Goal: Contribute content: Add original content to the website for others to see

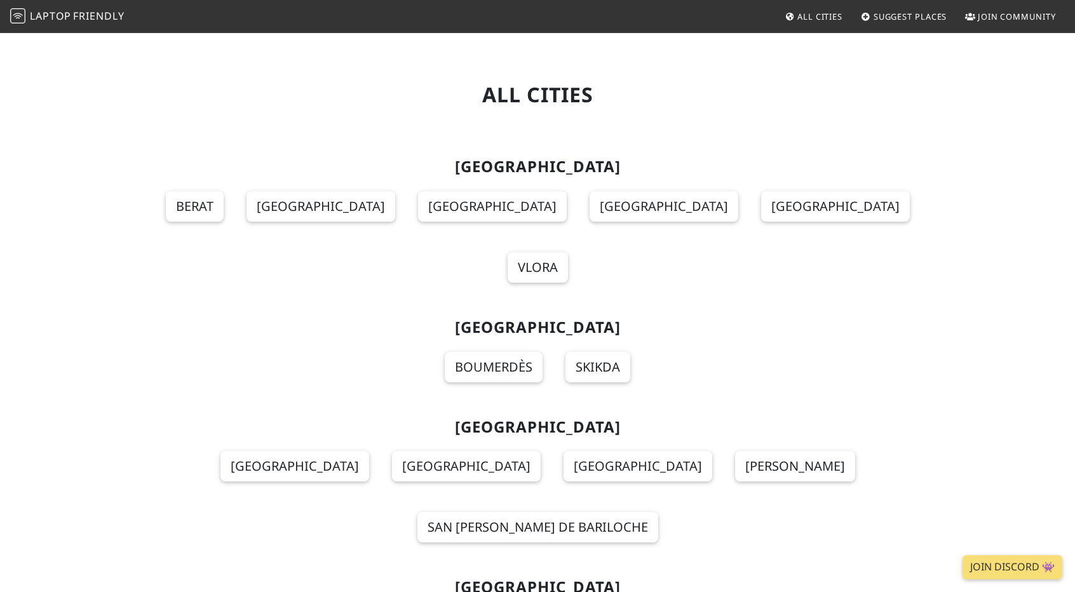
click at [915, 21] on span "Suggest Places" at bounding box center [911, 16] width 74 height 11
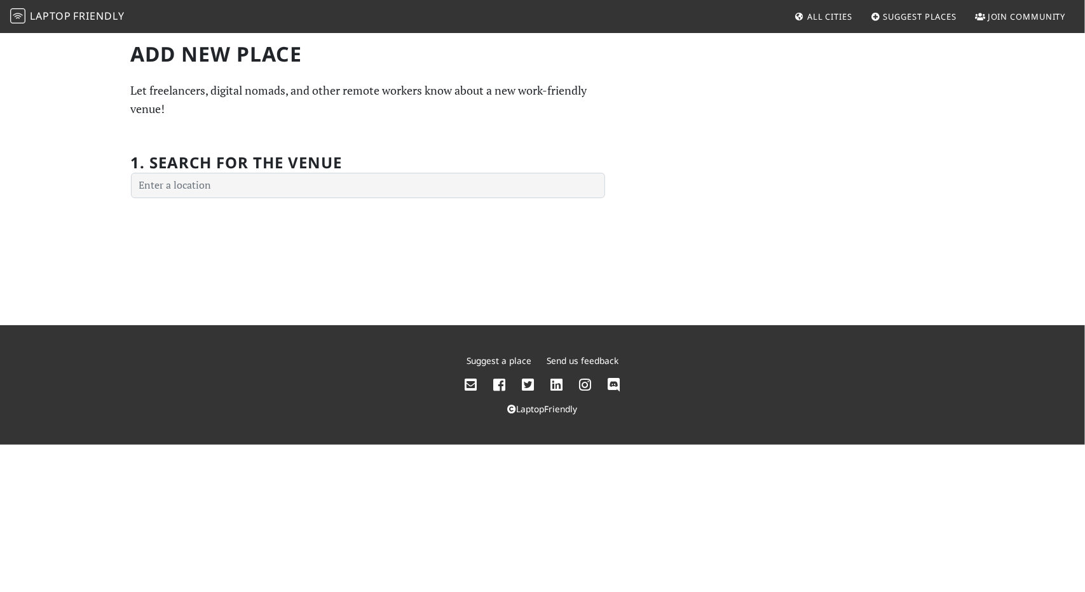
click at [302, 203] on div "Add new Place Let freelancers, digital nomads, and other remote workers know ab…" at bounding box center [542, 179] width 1085 height 294
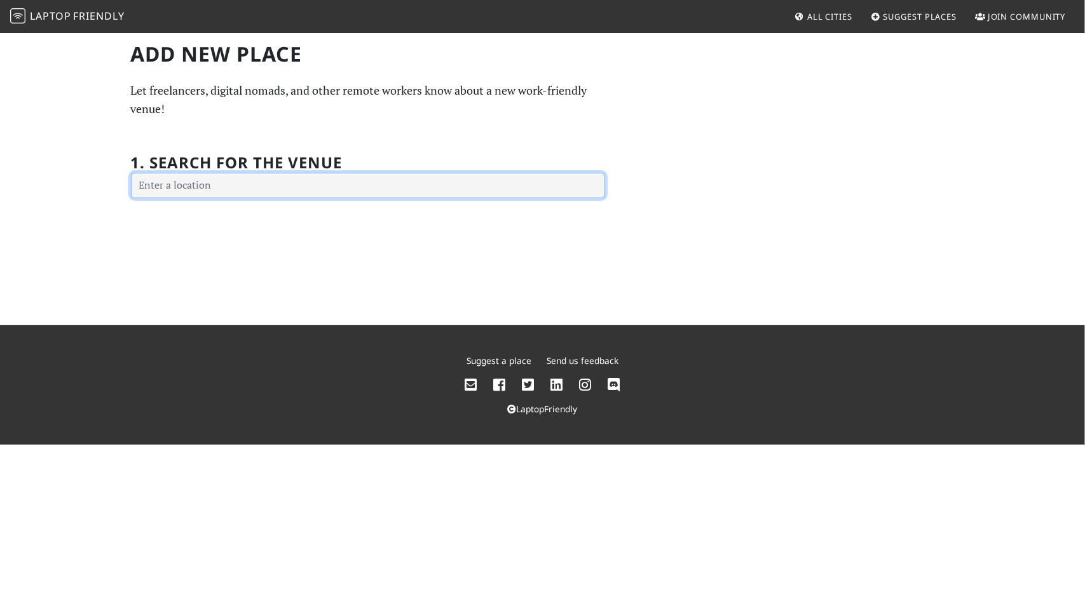
click at [306, 183] on input "text" at bounding box center [368, 185] width 474 height 25
type input "ef"
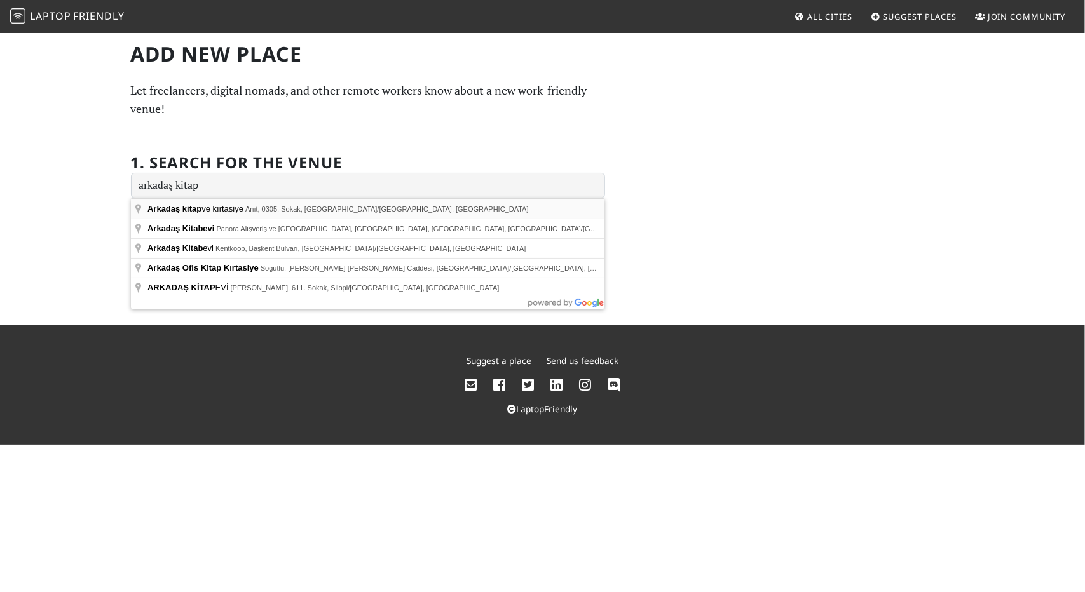
type input "Arkadaş kitap ve kırtasiye, Anıt, 0305. Sokak, Tarsus/Mersin, Türkiye"
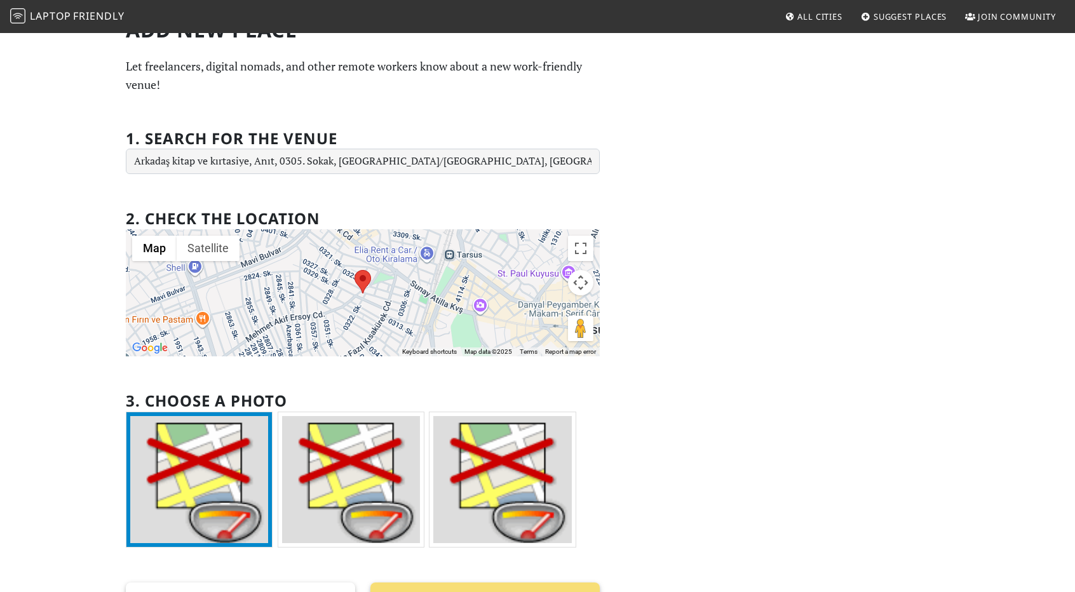
scroll to position [127, 0]
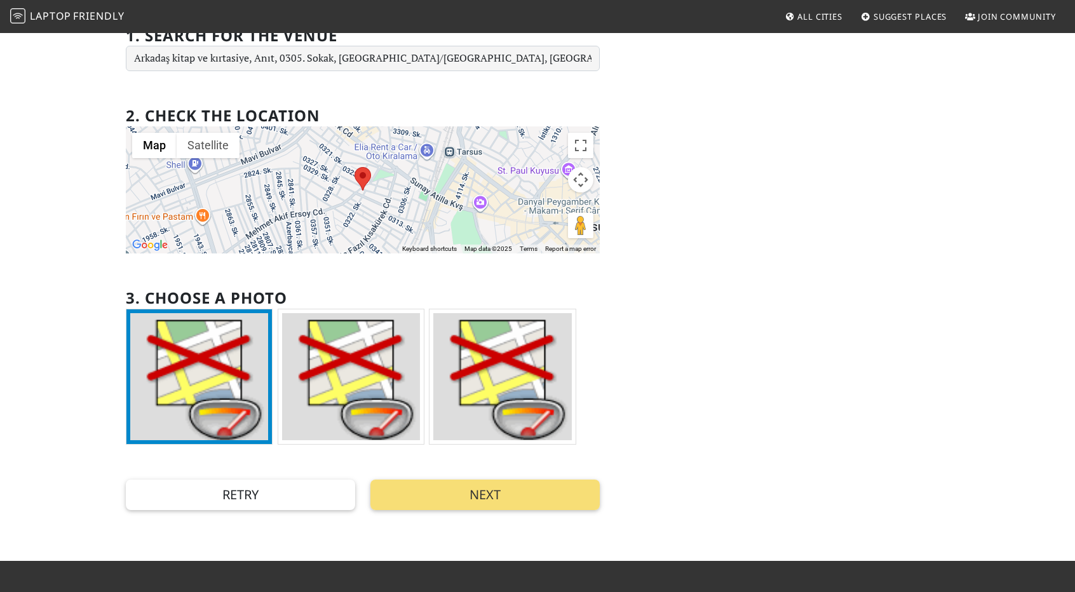
click at [977, 232] on div "Add new Place Let freelancers, digital nomads, and other remote workers know ab…" at bounding box center [537, 233] width 1075 height 656
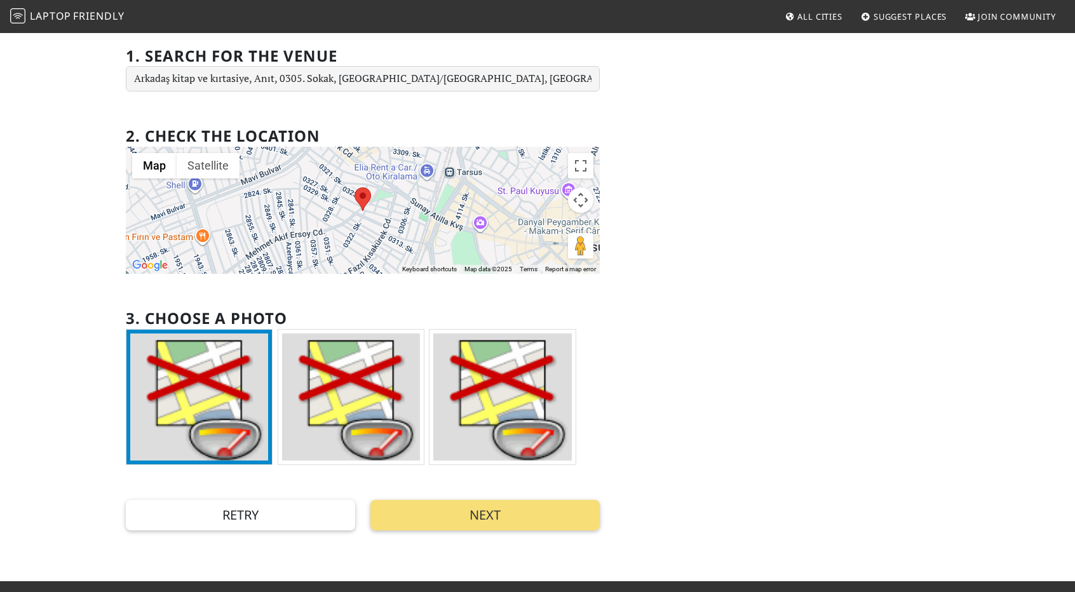
scroll to position [64, 0]
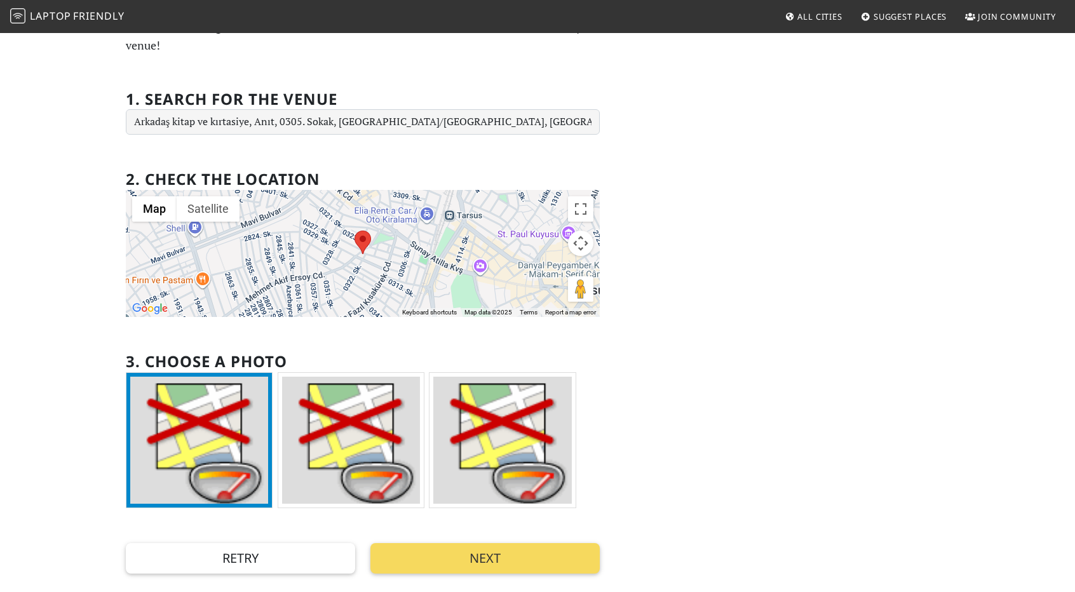
click at [579, 571] on button "Next" at bounding box center [484, 558] width 229 height 30
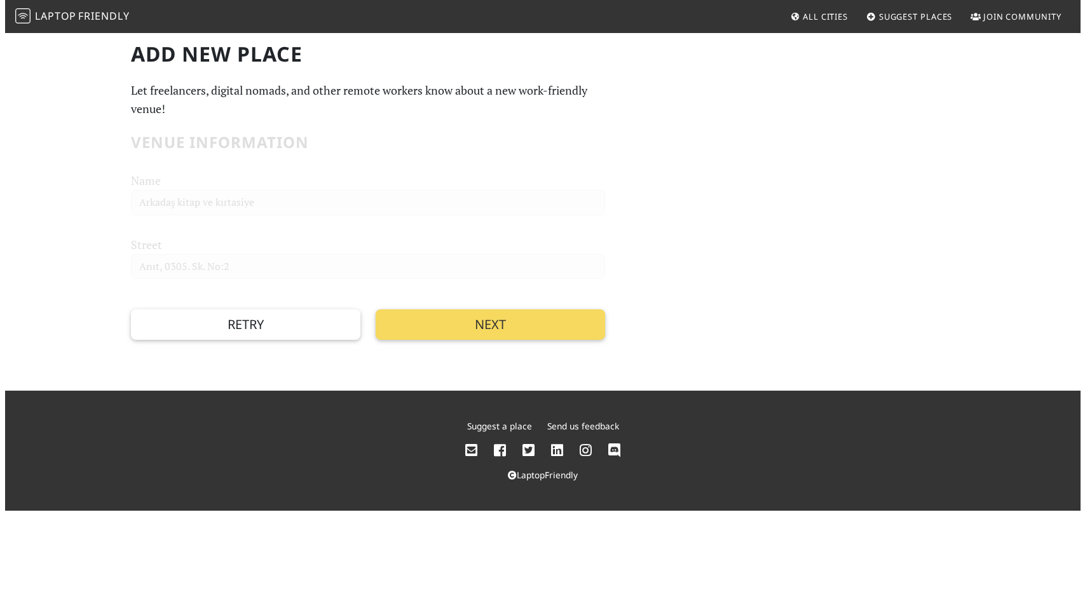
scroll to position [0, 0]
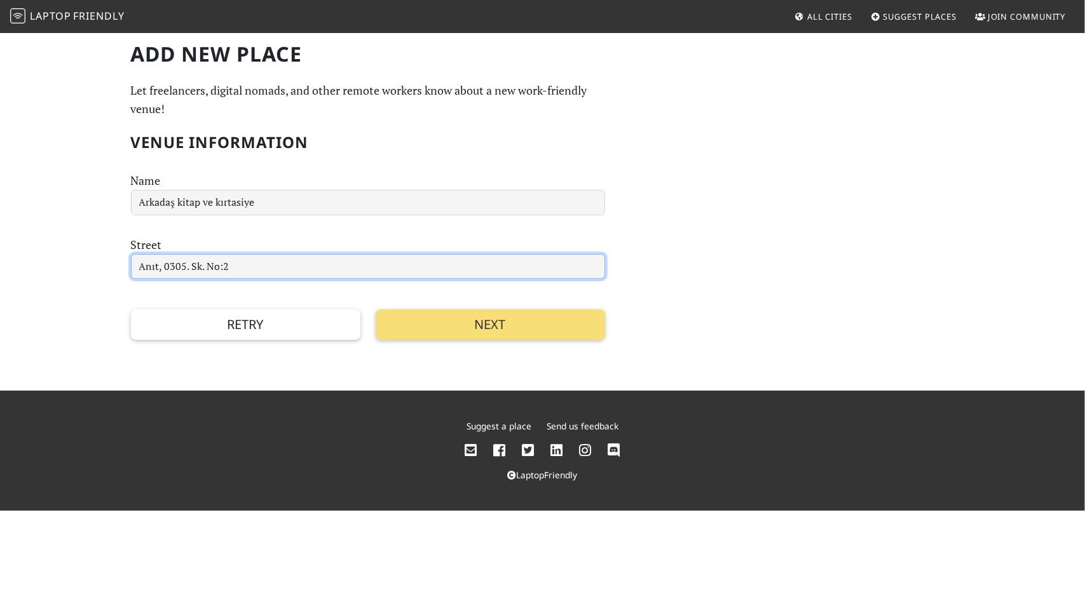
click at [308, 277] on input "Anıt, 0305. Sk. No:2" at bounding box center [368, 266] width 474 height 25
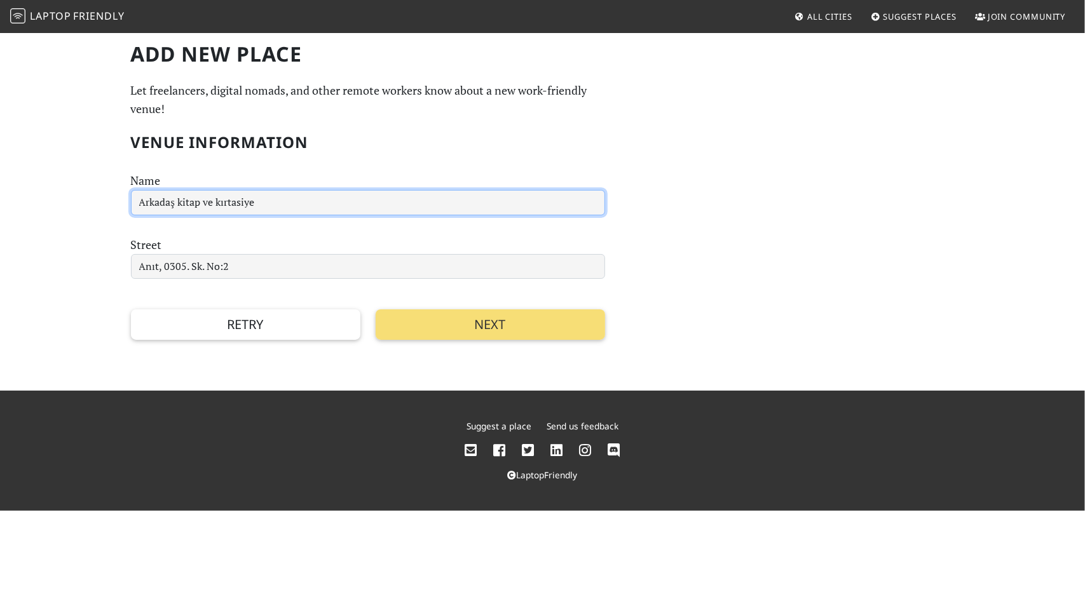
click at [348, 195] on input "Arkadaş kitap ve kırtasiye" at bounding box center [368, 202] width 474 height 25
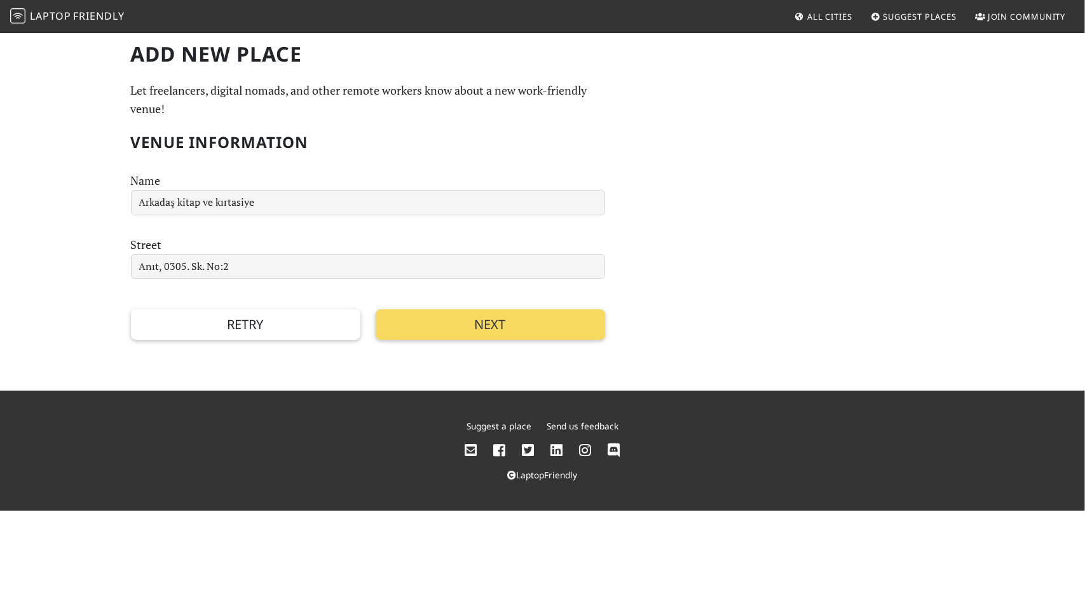
click at [465, 330] on button "Next" at bounding box center [490, 324] width 229 height 30
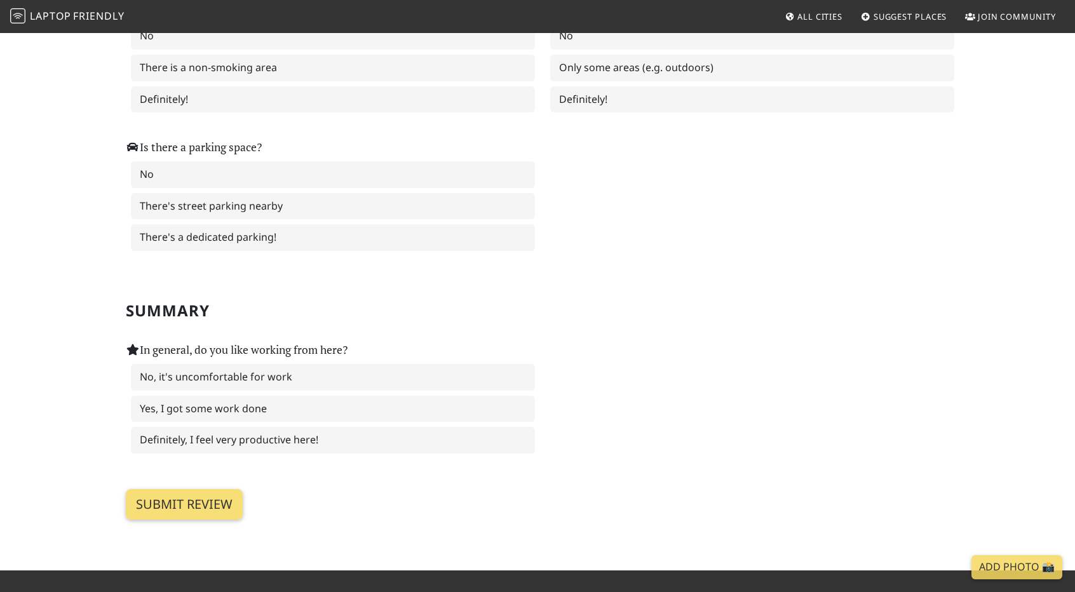
scroll to position [1779, 0]
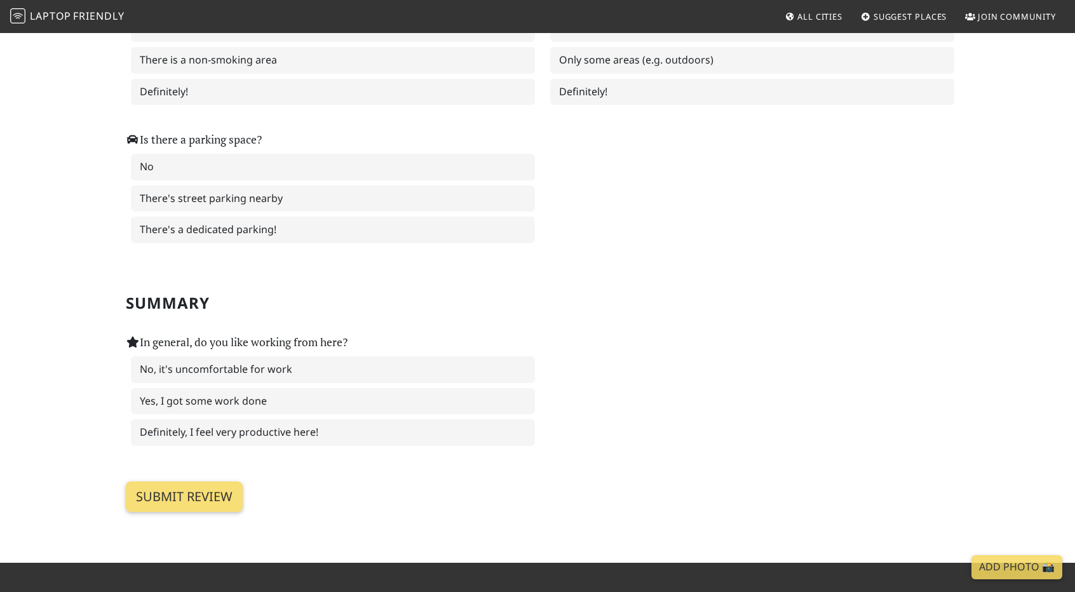
click at [28, 17] on span "Laptop Friendly" at bounding box center [67, 16] width 114 height 14
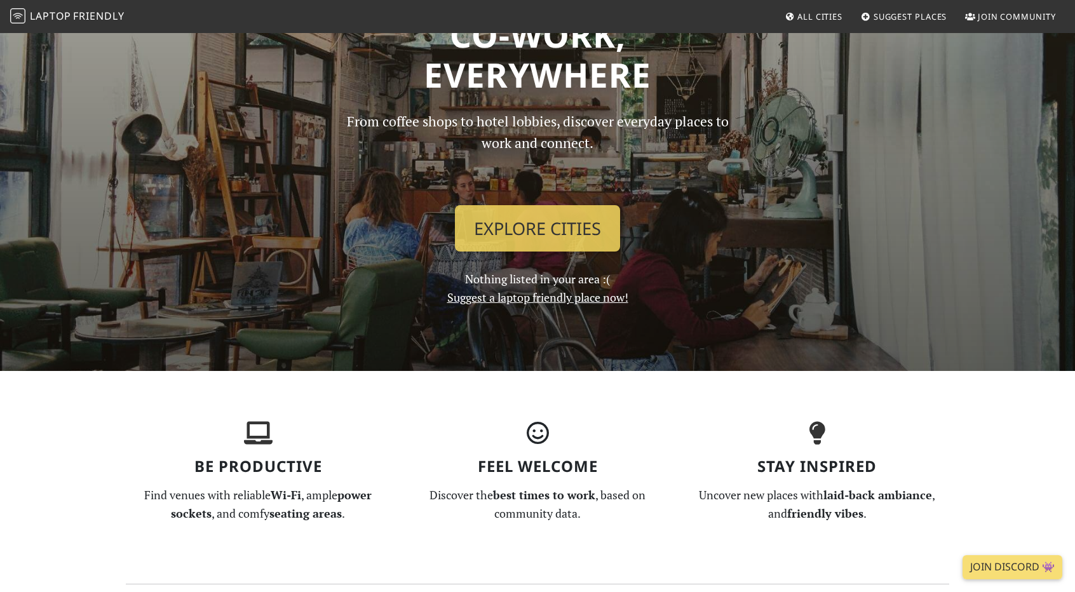
scroll to position [572, 0]
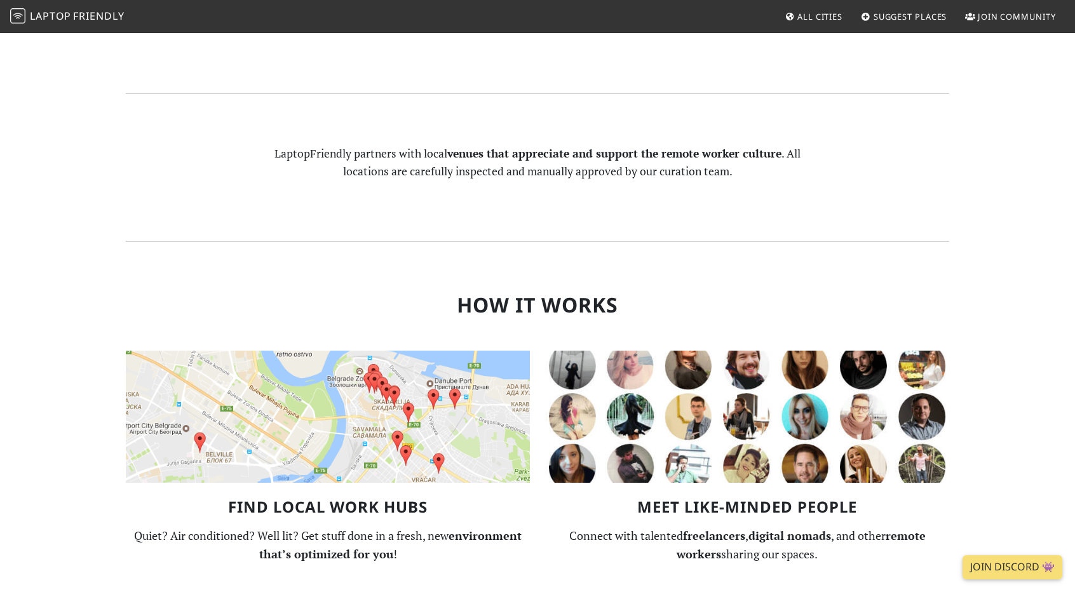
click at [402, 433] on img at bounding box center [328, 417] width 404 height 132
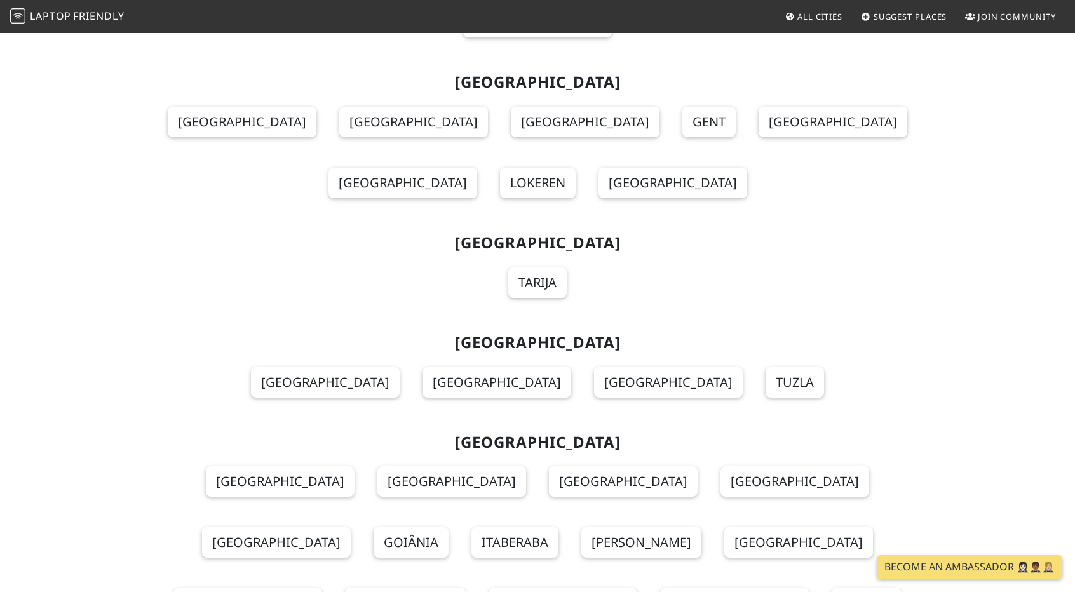
scroll to position [1461, 0]
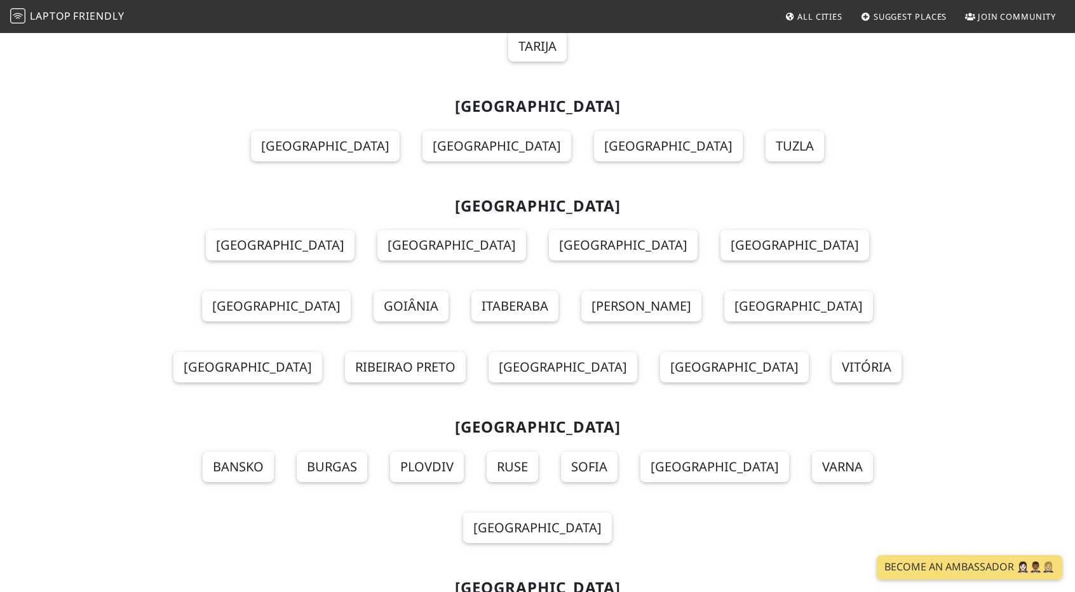
click at [297, 452] on link "Burgas" at bounding box center [332, 467] width 71 height 30
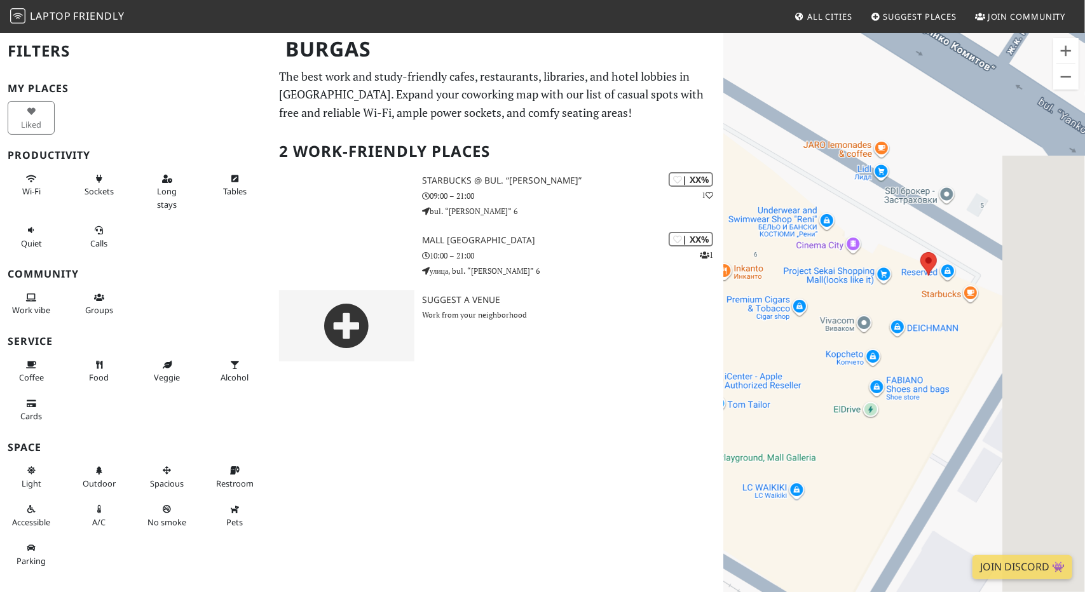
drag, startPoint x: 929, startPoint y: 444, endPoint x: 844, endPoint y: 418, distance: 89.0
click at [844, 418] on div "To navigate, press the arrow keys." at bounding box center [904, 328] width 362 height 592
